Goal: Task Accomplishment & Management: Manage account settings

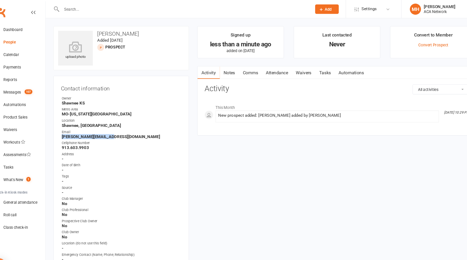
click at [229, 67] on link "Notes" at bounding box center [227, 68] width 18 height 12
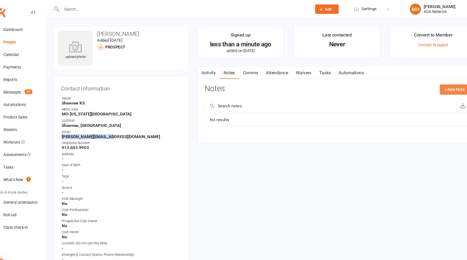
click at [429, 83] on button "+ New Note" at bounding box center [439, 83] width 28 height 9
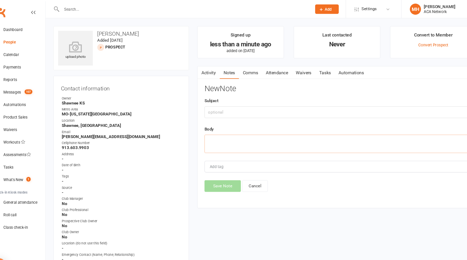
click at [252, 132] on textarea at bounding box center [328, 134] width 248 height 17
paste textarea "It was great to meet you at the Shawnee Chamber meeting last week! I've been ou…"
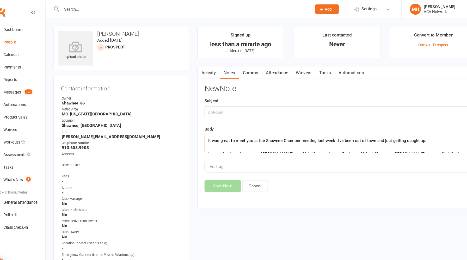
scroll to position [47, 0]
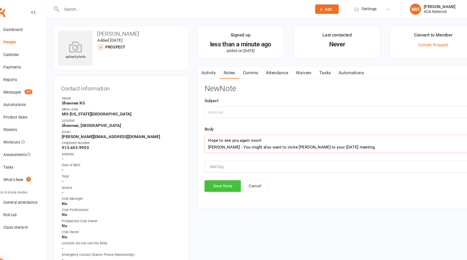
type textarea "It was great to meet you at the Shawnee Chamber meeting last week! I've been ou…"
click at [217, 176] on button "Save Note" at bounding box center [221, 174] width 34 height 11
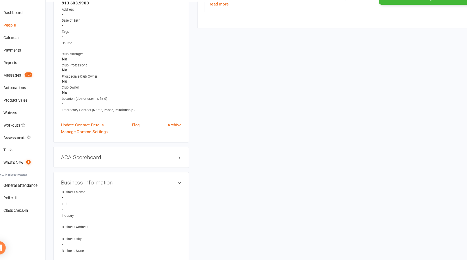
scroll to position [125, 0]
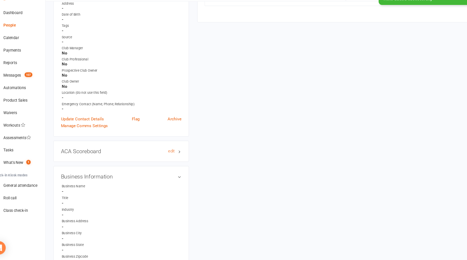
click at [150, 158] on h3 "ACA Scoreboard edit" at bounding box center [126, 158] width 113 height 6
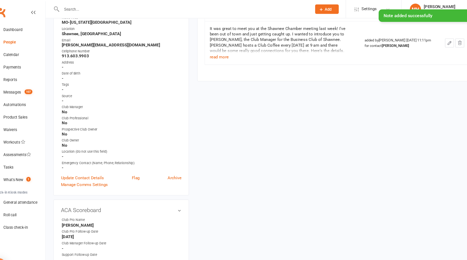
scroll to position [0, 0]
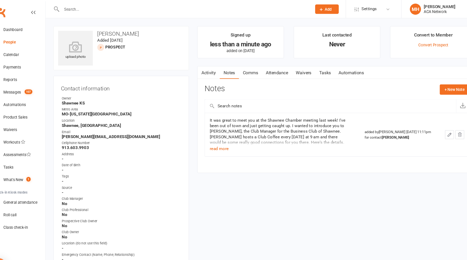
click at [183, 4] on div at bounding box center [181, 8] width 238 height 17
click at [146, 11] on input "text" at bounding box center [184, 8] width 233 height 7
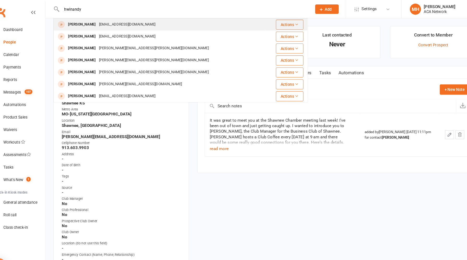
type input "hwinandy"
click at [137, 21] on div "[EMAIL_ADDRESS][DOMAIN_NAME]" at bounding box center [132, 23] width 56 height 8
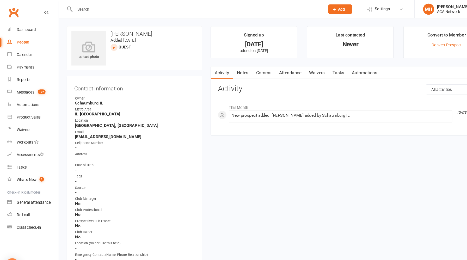
click at [230, 68] on link "Notes" at bounding box center [227, 68] width 18 height 12
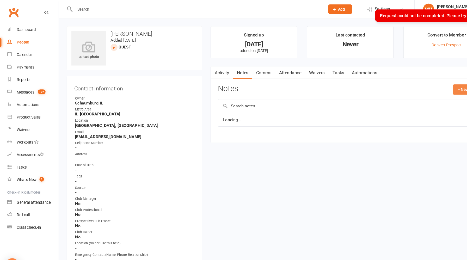
click at [426, 84] on button "+ New Note" at bounding box center [439, 83] width 28 height 9
click at [252, 132] on textarea at bounding box center [328, 134] width 248 height 17
paste textarea "It was great to meet you during my recent trip to [GEOGRAPHIC_DATA]! Thanks for…"
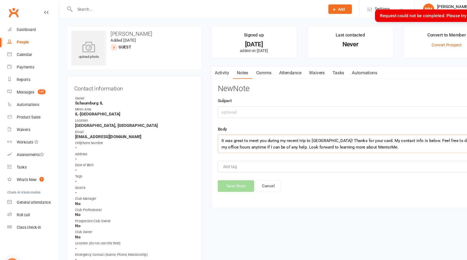
scroll to position [16, 0]
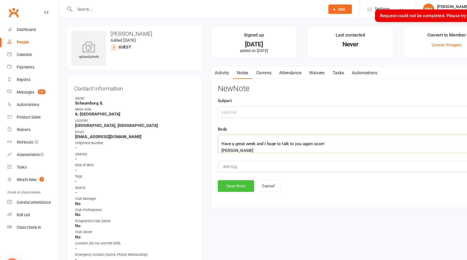
type textarea "It was great to meet you during my recent trip to [GEOGRAPHIC_DATA]! Thanks for…"
click at [223, 172] on button "Save Note" at bounding box center [221, 174] width 34 height 11
